Goal: Task Accomplishment & Management: Manage account settings

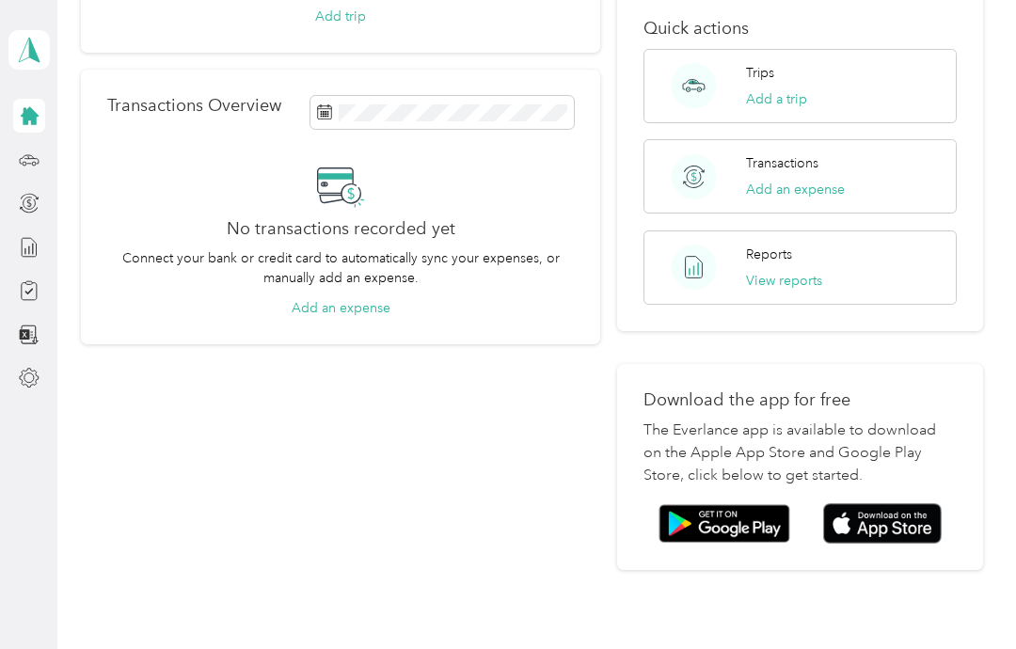
scroll to position [281, 0]
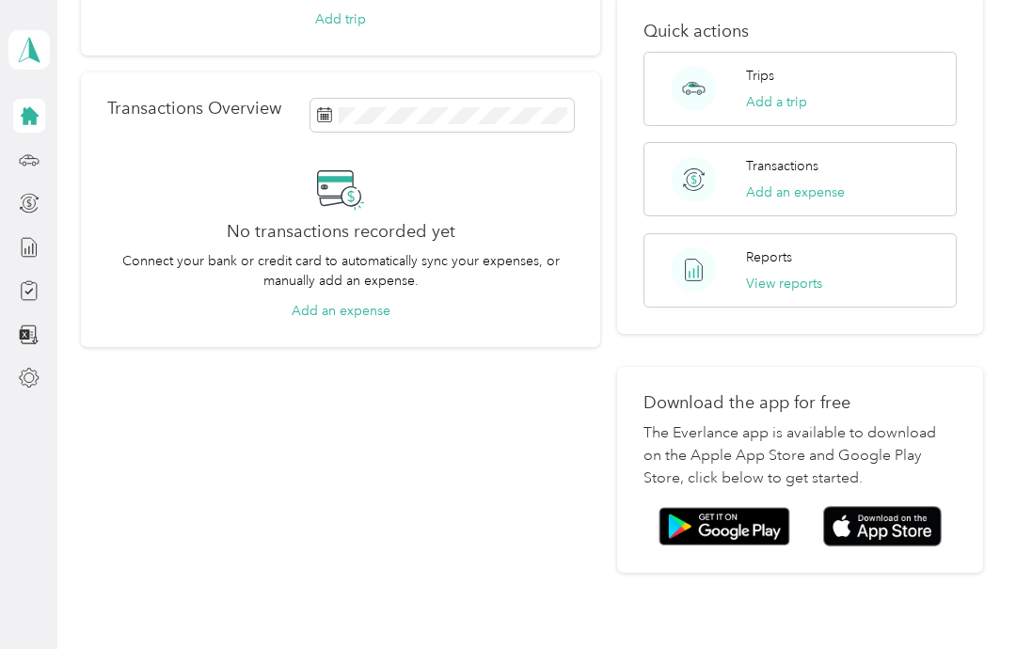
click at [919, 506] on img at bounding box center [882, 526] width 119 height 40
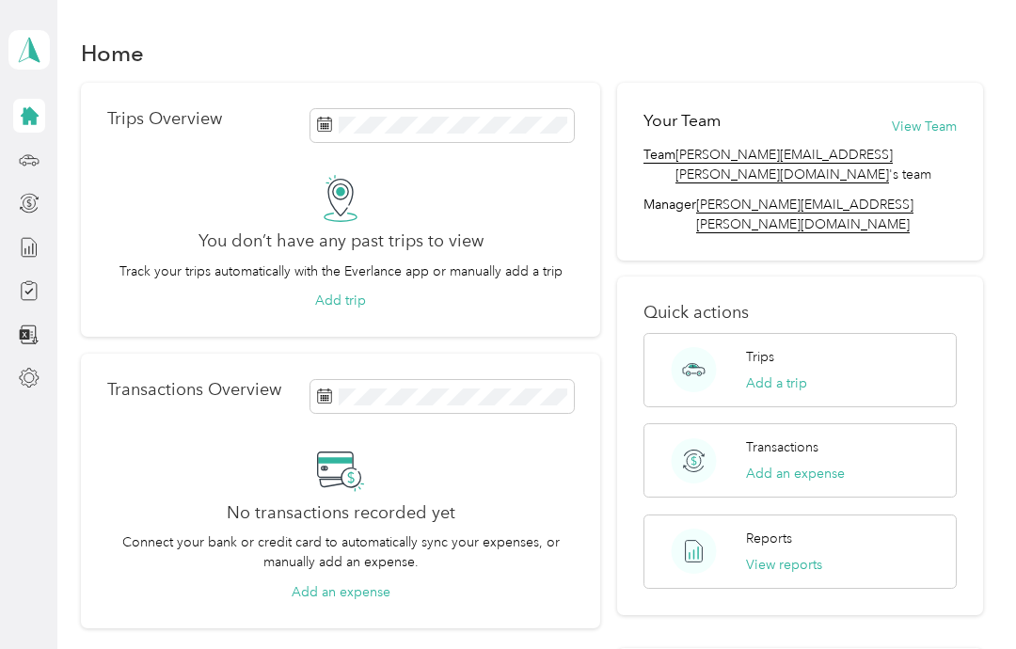
scroll to position [0, 0]
click at [926, 129] on button "View Team" at bounding box center [924, 127] width 65 height 20
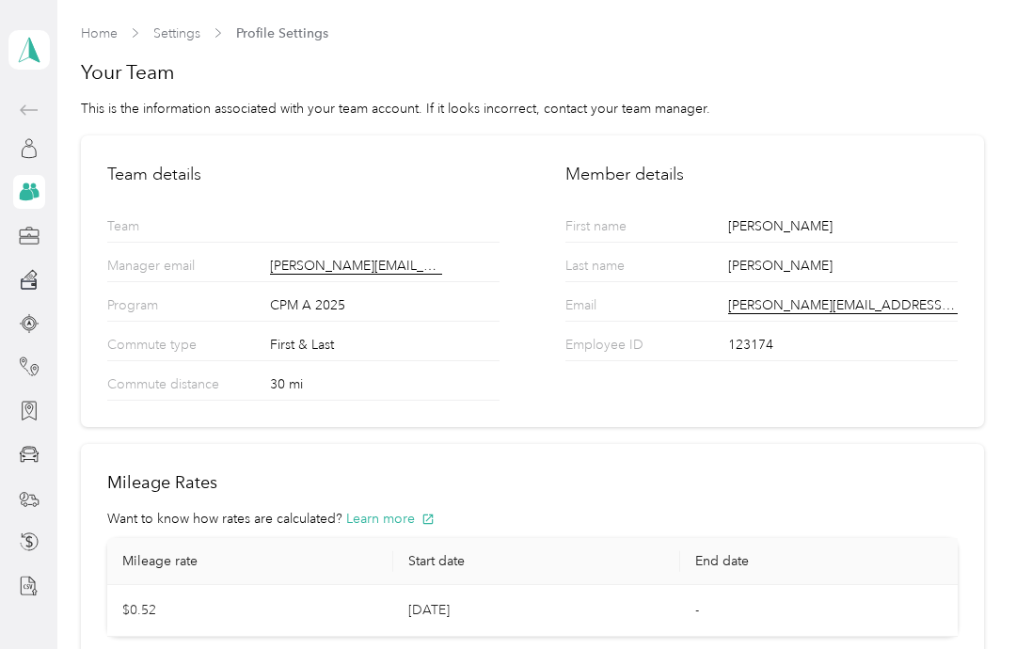
click at [186, 32] on link "Settings" at bounding box center [176, 33] width 47 height 16
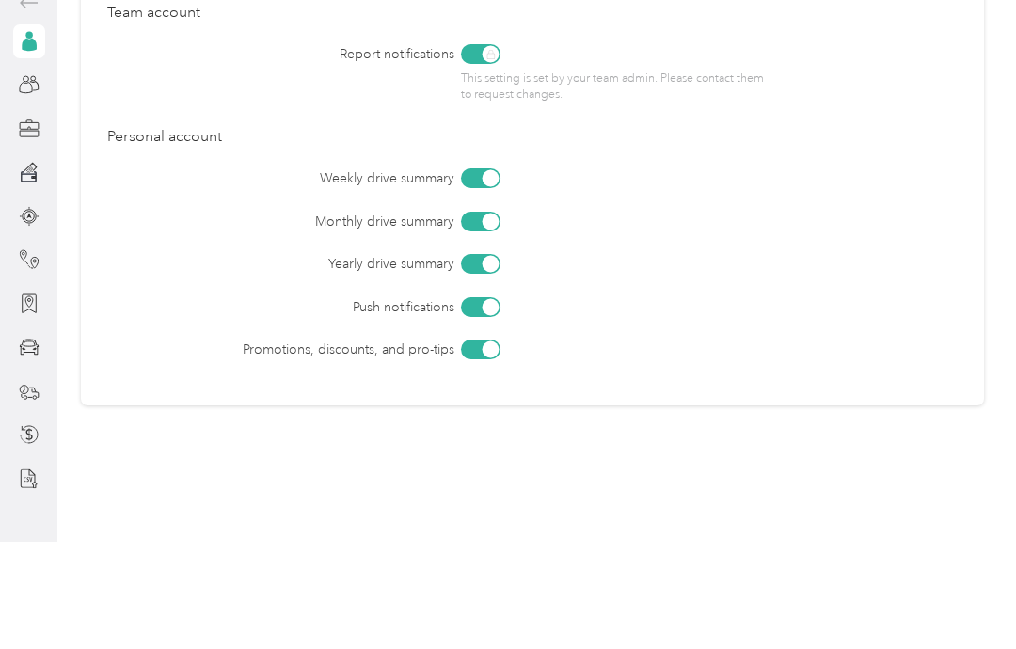
scroll to position [75, 0]
click at [14, 525] on div at bounding box center [29, 542] width 32 height 34
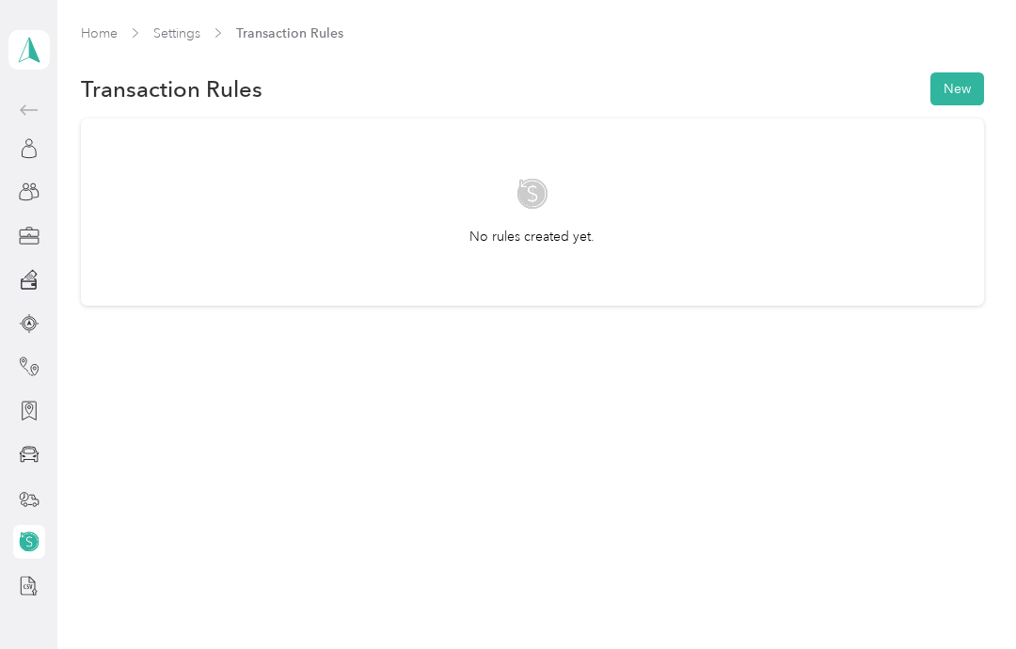
click at [20, 401] on icon at bounding box center [29, 411] width 21 height 21
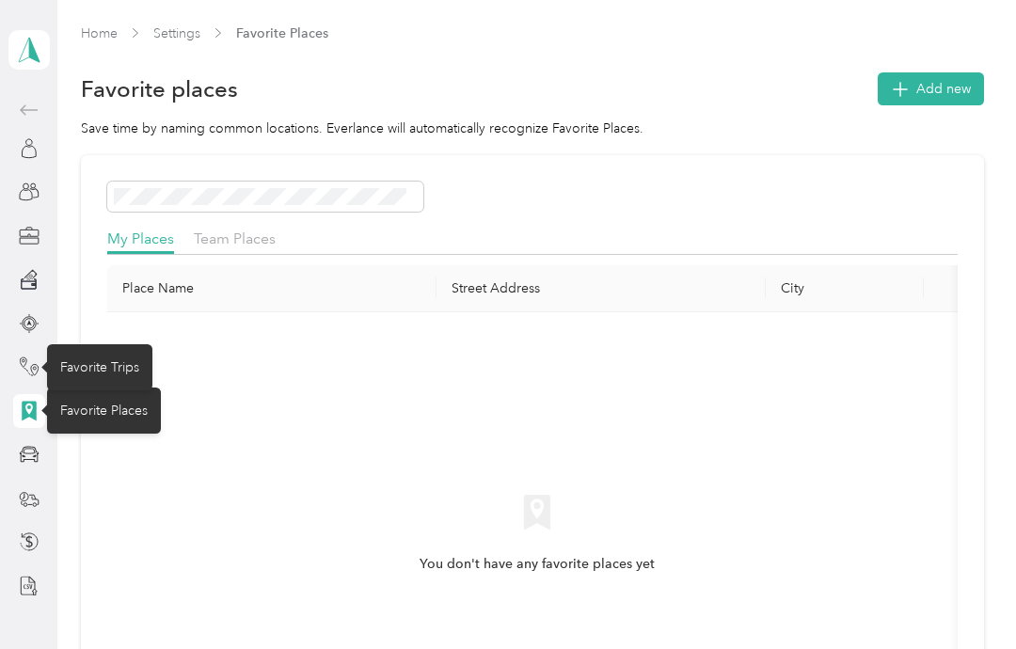
click at [26, 356] on icon at bounding box center [29, 366] width 21 height 21
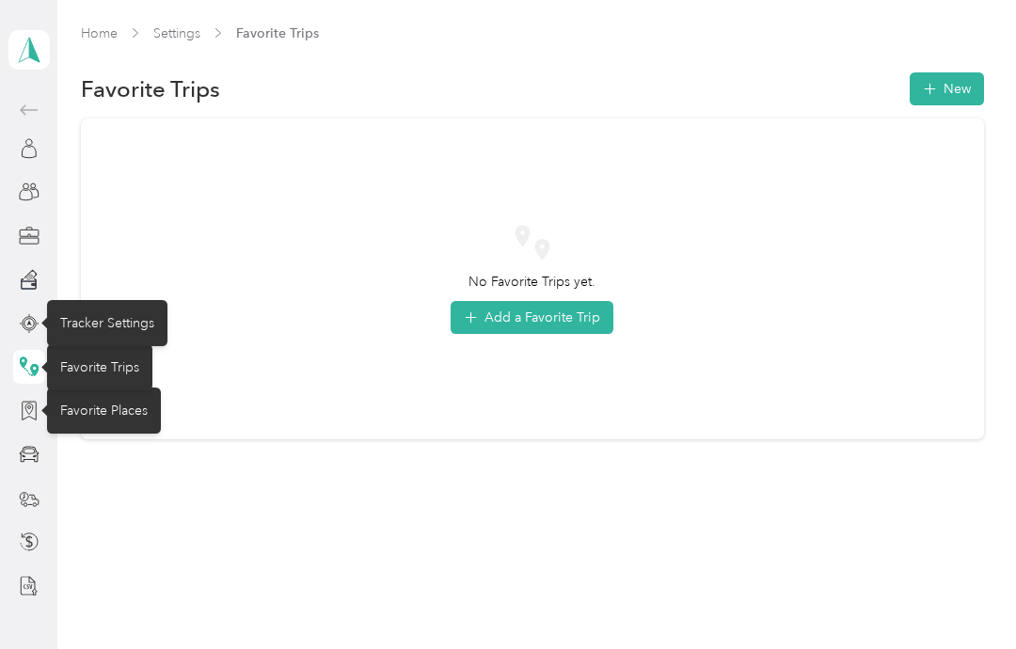
click at [28, 320] on icon at bounding box center [28, 323] width 5 height 6
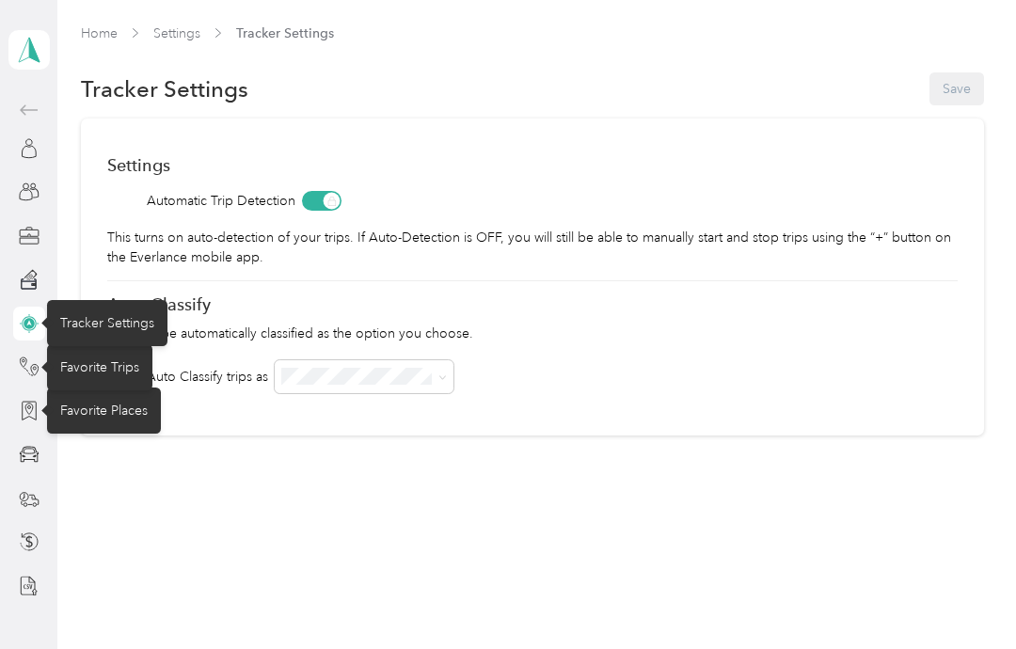
click at [134, 479] on div "Home Settings Tracker Settings Tracker Settings Save Settings Automatic Trip De…" at bounding box center [531, 324] width 949 height 649
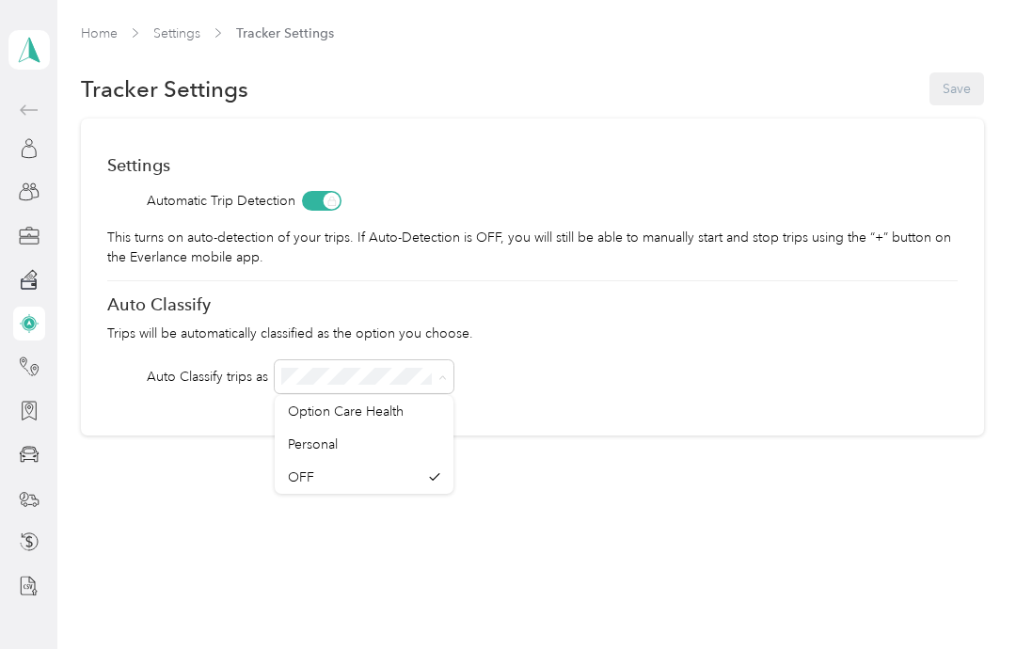
click at [773, 283] on div "Settings Automatic Trip Detection This turns on auto-detection of your trips. I…" at bounding box center [532, 277] width 903 height 317
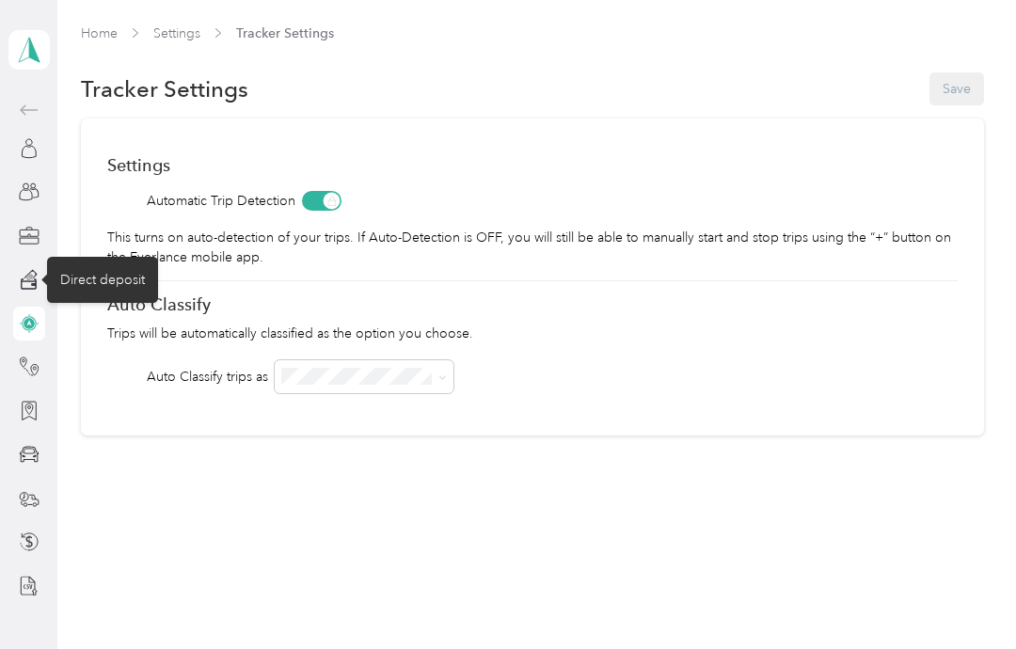
click at [93, 257] on div "Direct deposit" at bounding box center [102, 280] width 111 height 46
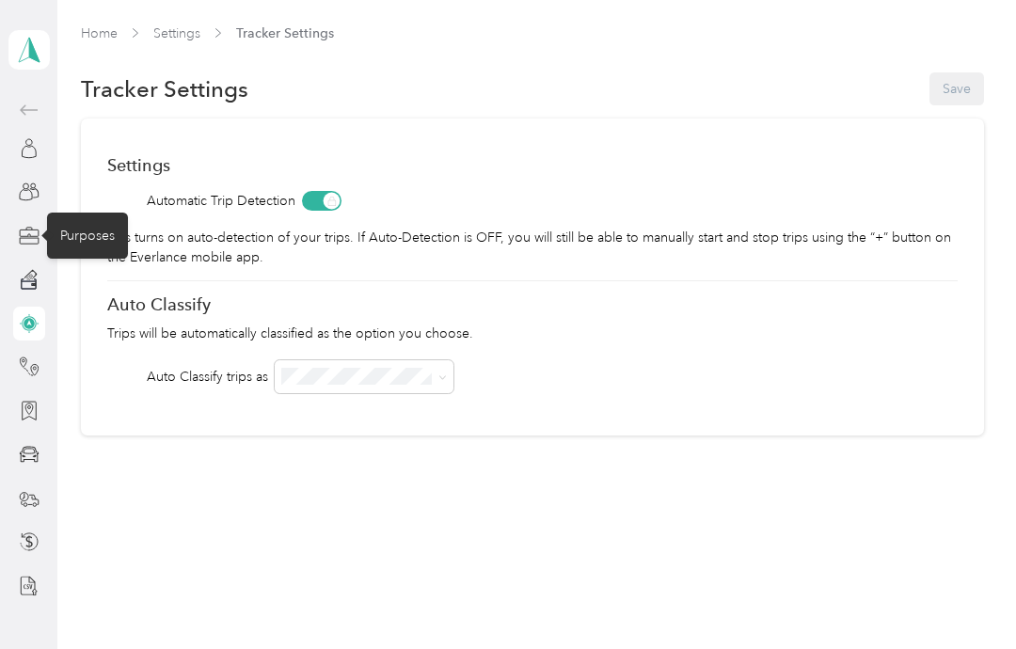
click at [81, 213] on div "Purposes" at bounding box center [87, 236] width 81 height 46
click at [14, 175] on div at bounding box center [29, 192] width 32 height 34
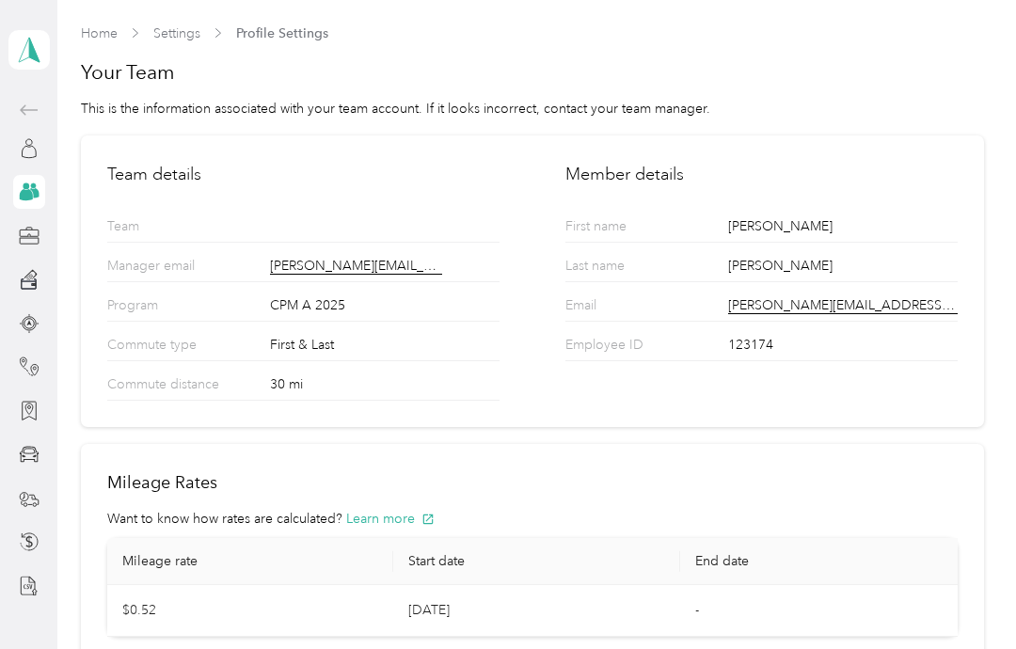
click at [13, 132] on div at bounding box center [29, 149] width 32 height 34
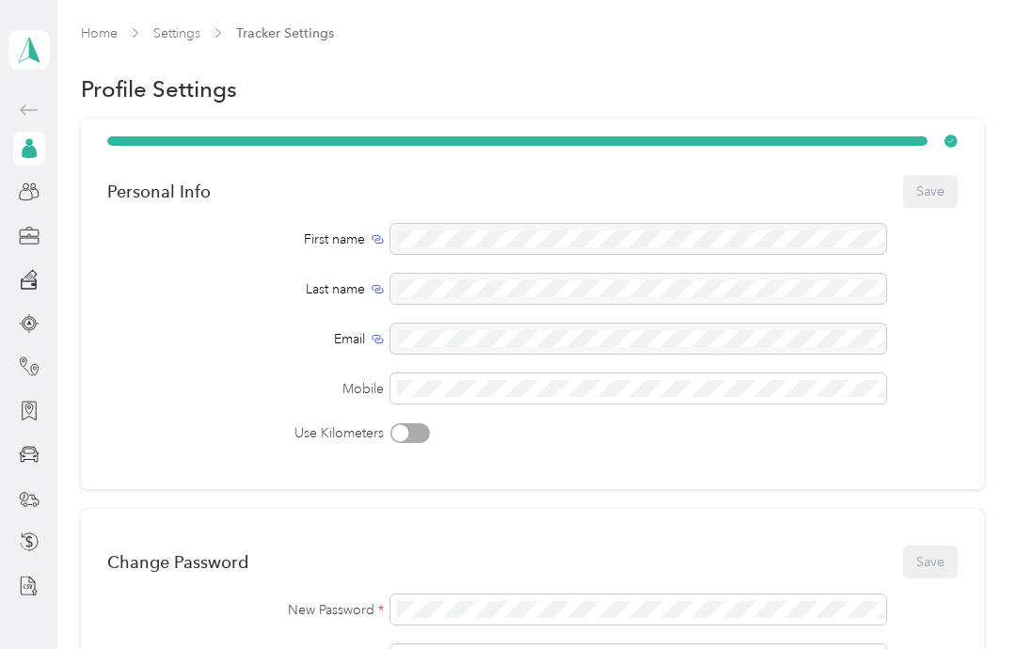
click at [31, 51] on polygon at bounding box center [34, 49] width 10 height 24
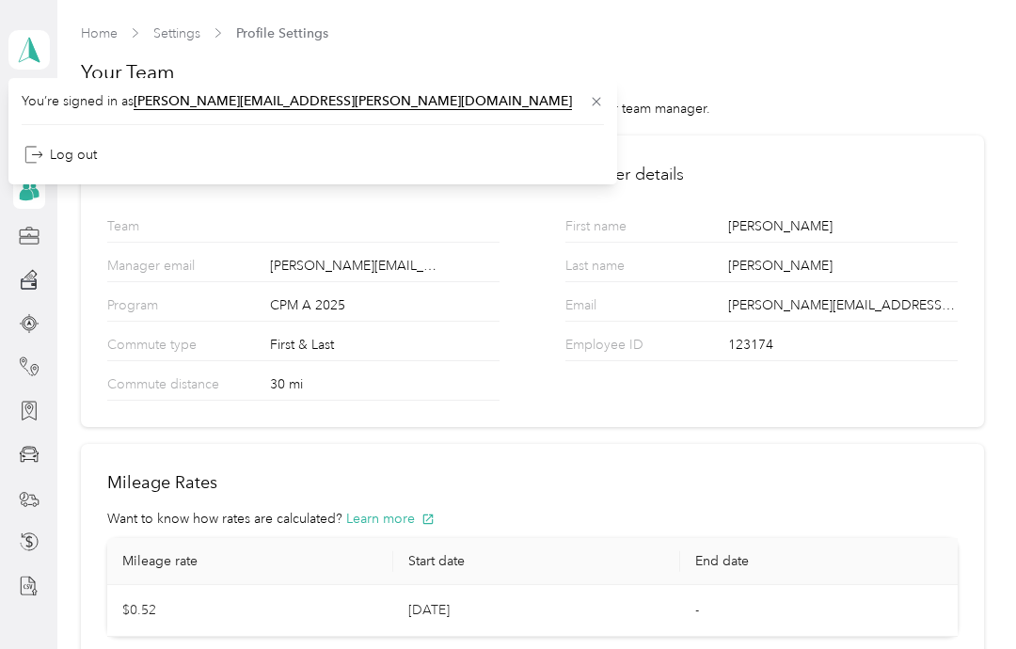
scroll to position [75, 0]
click at [898, 444] on div "Mileage Rates Want to know how rates are calculated? Learn more Mileage rate St…" at bounding box center [532, 554] width 903 height 220
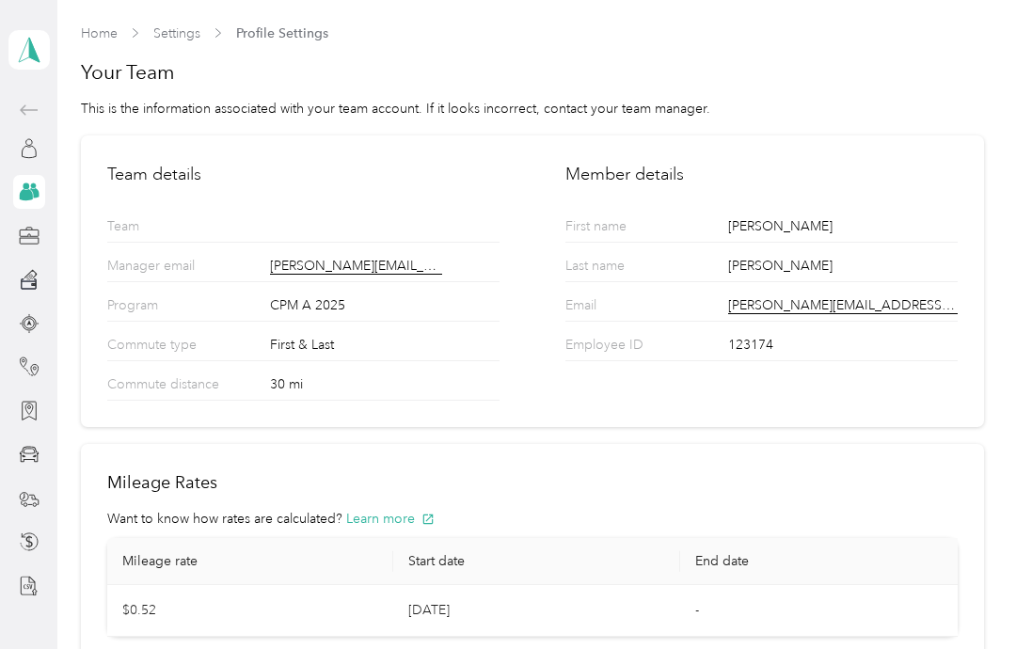
scroll to position [0, 0]
click at [275, 31] on span "Profile Settings" at bounding box center [282, 34] width 92 height 20
click at [171, 32] on link "Settings" at bounding box center [176, 33] width 47 height 16
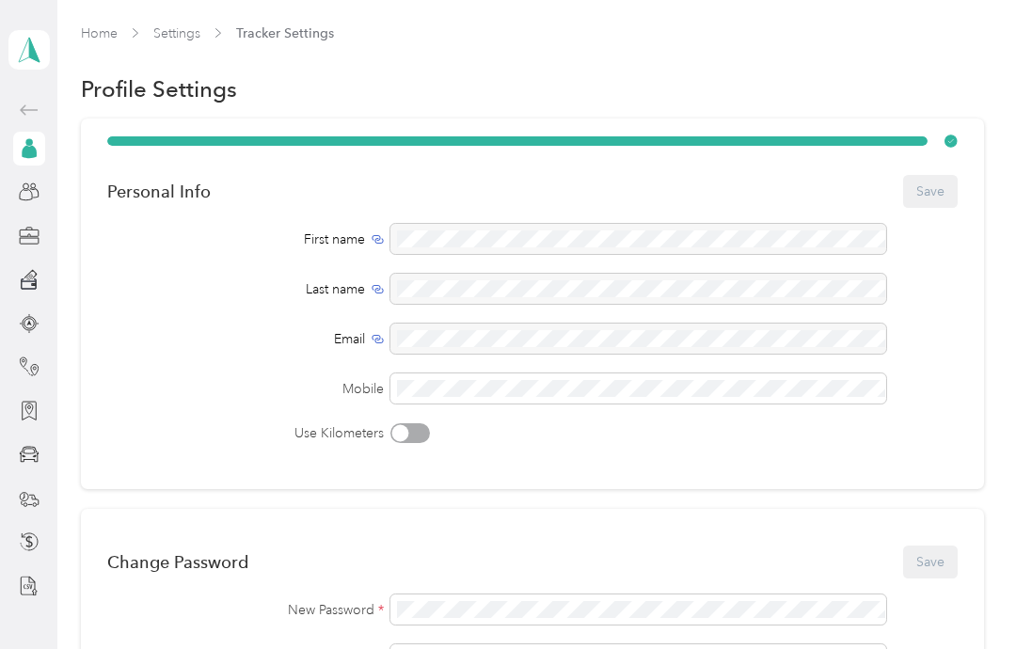
click at [23, 46] on icon at bounding box center [29, 50] width 28 height 26
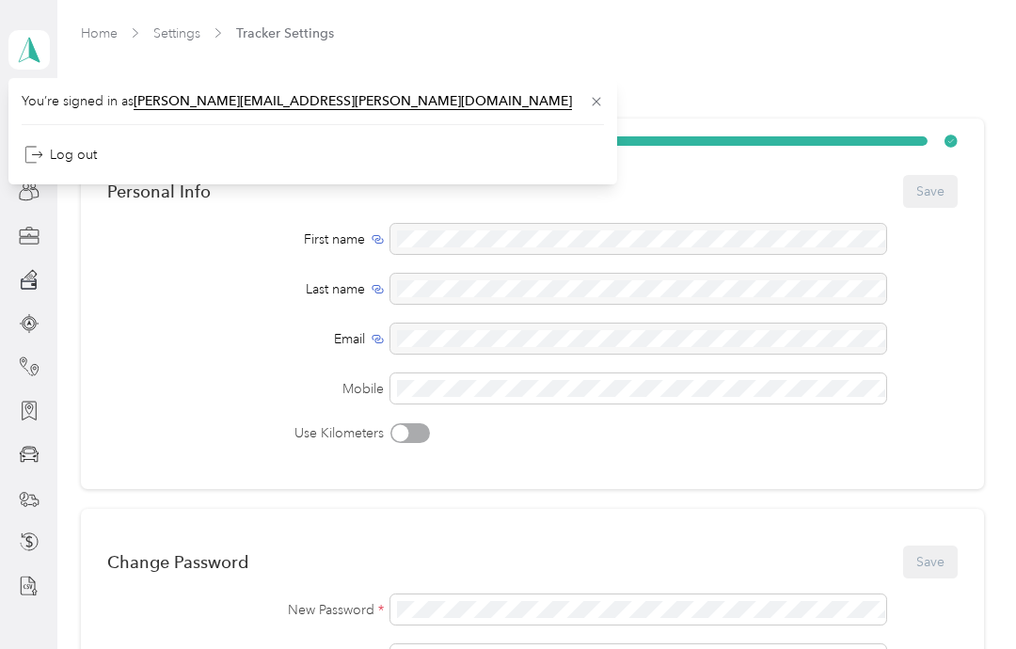
click at [99, 384] on div "Personal Info Save First name Last name Email Mobile Use Kilometers" at bounding box center [532, 304] width 903 height 371
